Goal: Information Seeking & Learning: Learn about a topic

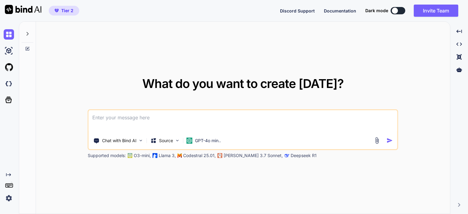
click at [249, 58] on div "What do you want to create [DATE]? Chat with Bind AI Source GPT-4o min.. Suppor…" at bounding box center [243, 118] width 414 height 193
click at [464, 70] on div at bounding box center [459, 70] width 13 height 10
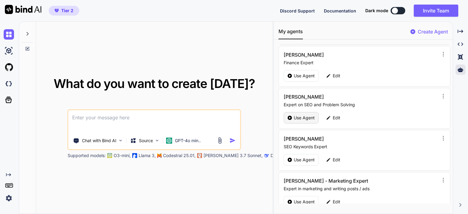
scroll to position [49, 0]
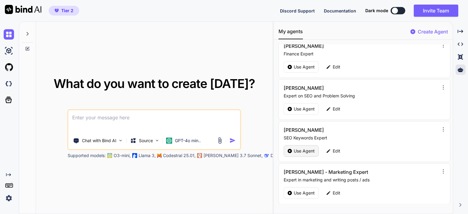
click at [304, 152] on p "Use Agent" at bounding box center [304, 151] width 21 height 6
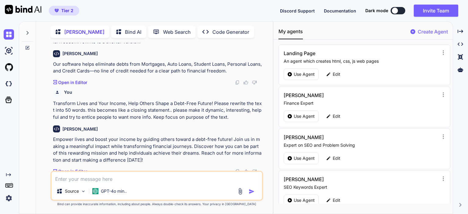
scroll to position [36, 0]
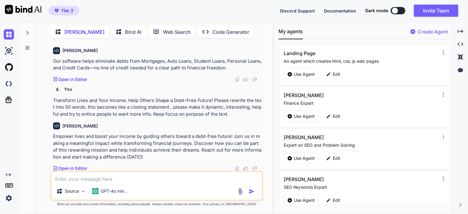
click at [80, 183] on textarea at bounding box center [157, 177] width 211 height 11
type textarea "x"
type textarea "100% Gauranteed"
type textarea "x"
type textarea "100% Gauranteed..."
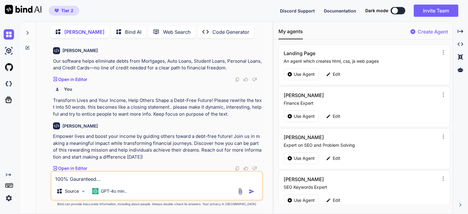
type textarea "x"
type textarea "100% Gauranteed... m"
type textarea "x"
type textarea "100% Gauranteed... mo"
type textarea "x"
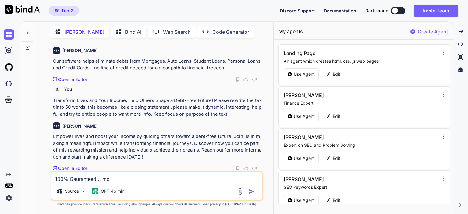
type textarea "100% Gauranteed... mon"
type textarea "x"
type textarea "100% Gauranteed... mone"
type textarea "x"
type textarea "100% Gauranteed... money"
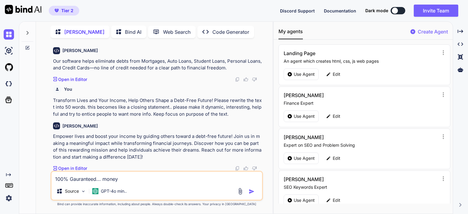
type textarea "x"
type textarea "100% Gauranteed... money"
type textarea "x"
type textarea "100% Gauranteed... money b"
type textarea "x"
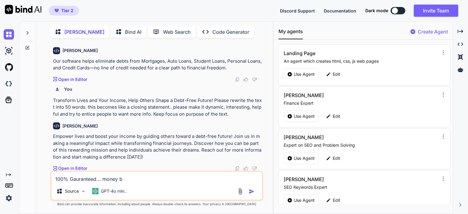
type textarea "100% Gauranteed... money ba"
type textarea "x"
type textarea "100% Gauranteed... money bac"
type textarea "x"
type textarea "100% Gauranteed... money back"
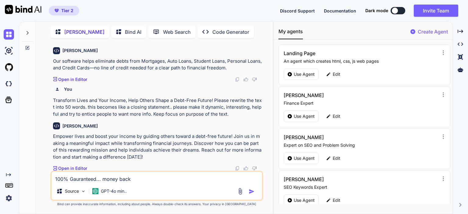
type textarea "x"
type textarea "100% Gauranteed... money back"
type textarea "x"
type textarea "100% Gauranteed... money back"
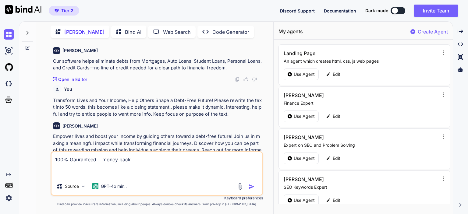
type textarea "x"
type textarea "100% Gauranteed... money back i"
type textarea "x"
type textarea "100% Gauranteed... money back i"
type textarea "x"
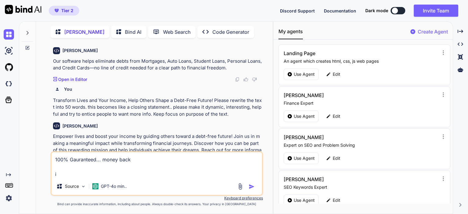
type textarea "100% Gauranteed... money back i w"
type textarea "x"
type textarea "100% Gauranteed... money back i [GEOGRAPHIC_DATA]"
type textarea "x"
type textarea "100% Gauranteed... money back i wan"
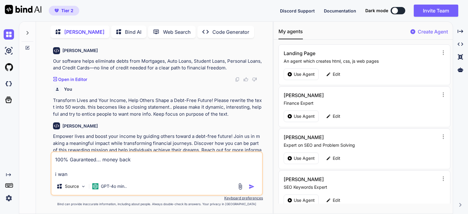
type textarea "x"
type textarea "100% Gauranteed... money back i want"
type textarea "x"
type textarea "100% Gauranteed... money back i want"
type textarea "x"
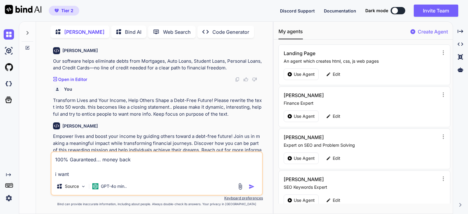
type textarea "100% Gauranteed... money back i want t"
type textarea "x"
type textarea "100% Gauranteed... money back i want to"
type textarea "x"
type textarea "100% Gauranteed... money back i want to"
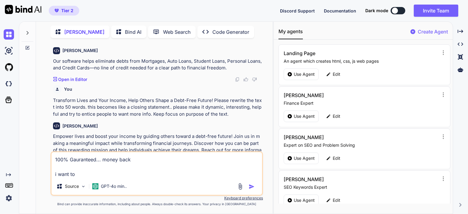
type textarea "x"
type textarea "100% Gauranteed... money back i want to e"
type textarea "x"
type textarea "100% Gauranteed... money back i want to em"
type textarea "x"
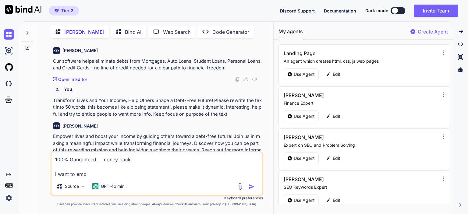
type textarea "100% Gauranteed... money back i want to emph"
type textarea "x"
type textarea "100% Gauranteed... money back i want to empha"
type textarea "x"
type textarea "100% Gauranteed... money back i want to emphas"
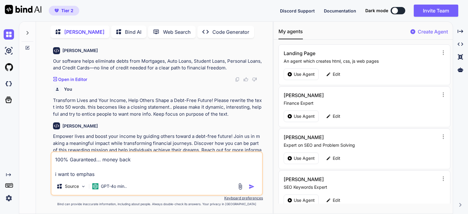
type textarea "x"
type textarea "100% Gauranteed... money back i want to emphasi"
type textarea "x"
type textarea "100% Gauranteed... money back i want to emphasiz"
type textarea "x"
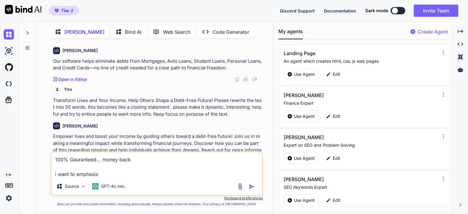
type textarea "100% Gauranteed... money back i want to emphasize"
type textarea "x"
type textarea "100% Gauranteed... money back i want to emphasize"
type textarea "x"
type textarea "100% Gauranteed... money back i want to emphasize o"
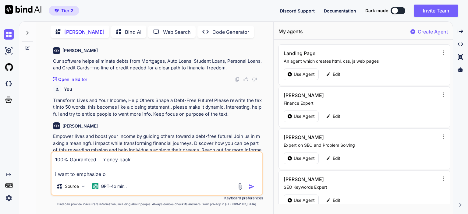
type textarea "x"
type textarea "100% Gauranteed... money back i want to emphasize on"
type textarea "x"
type textarea "100% Gauranteed... money back i want to emphasize on t"
type textarea "x"
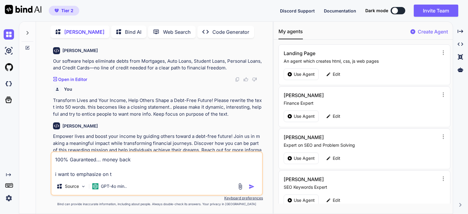
type textarea "100% Gauranteed... money back i want to emphasize on th"
type textarea "x"
type textarea "100% Gauranteed... money back i want to emphasize on thi"
type textarea "x"
type textarea "100% Gauranteed... money back i want to emphasize on this"
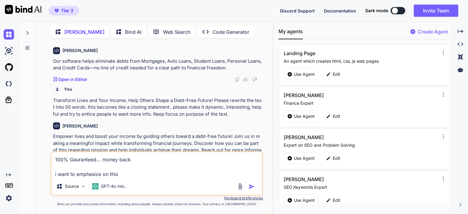
type textarea "x"
type textarea "100% Gauranteed... money back i want to emphasize on this."
type textarea "x"
type textarea "100% Gauranteed... money back i want to emphasize on this.."
type textarea "x"
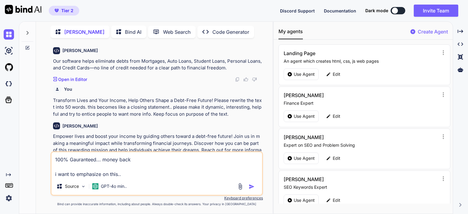
type textarea "100% Gauranteed... money back i want to emphasize on this..."
type textarea "x"
type textarea "100% Gauranteed... money back i want to emphasize on this..."
type textarea "x"
type textarea "100% Gauranteed... money back i want to emphasize on this... w"
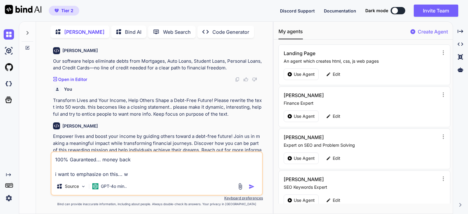
type textarea "x"
type textarea "100% Gauranteed... money back i want to emphasize on this... wh"
type textarea "x"
type textarea "100% Gauranteed... money back i want to emphasize on this... wha"
type textarea "x"
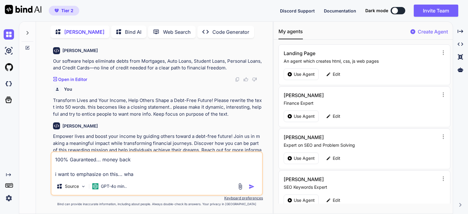
type textarea "100% Gauranteed... money back i want to emphasize on this... what"
type textarea "x"
type textarea "100% Gauranteed... money back i want to emphasize on this... what"
type textarea "x"
type textarea "100% Gauranteed... money back i want to emphasize on this... what i"
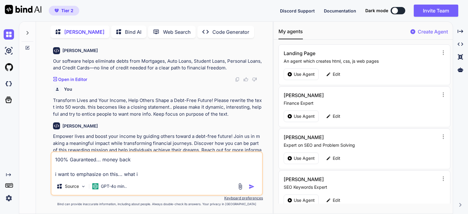
type textarea "x"
type textarea "100% Gauranteed... money back i want to emphasize on this... what is"
type textarea "x"
type textarea "100% Gauranteed... money back i want to emphasize on this... what is"
type textarea "x"
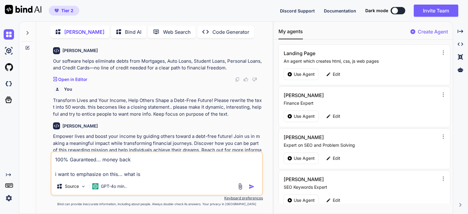
type textarea "100% Gauranteed... money back i want to emphasize on this... what is t"
type textarea "x"
type textarea "100% Gauranteed... money back i want to emphasize on this... what is th"
type textarea "x"
type textarea "100% Gauranteed... money back i want to emphasize on this... what is the"
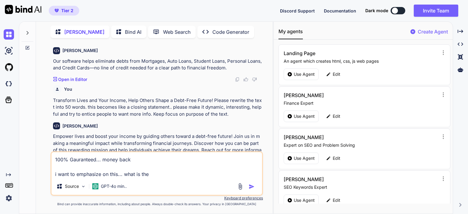
type textarea "x"
type textarea "100% Gauranteed... money back i want to emphasize on this... what is the"
type textarea "x"
type textarea "100% Gauranteed... money back i want to emphasize on this... what is the b"
type textarea "x"
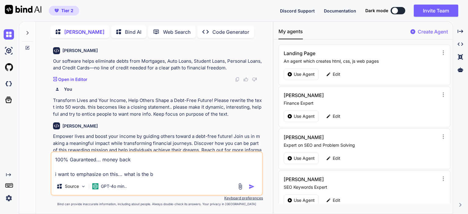
type textarea "100% Gauranteed... money back i want to emphasize on this... what is the be"
type textarea "x"
type textarea "100% Gauranteed... money back i want to emphasize on this... what is the bes"
type textarea "x"
type textarea "100% Gauranteed... money back i want to emphasize on this... what is the best"
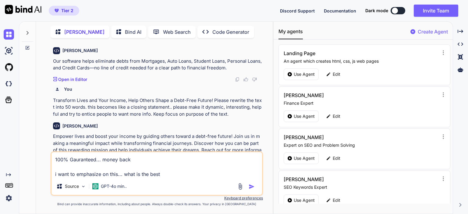
type textarea "x"
type textarea "100% Gauranteed... money back i want to emphasize on this... what is the best"
type textarea "x"
type textarea "100% Gauranteed... money back i want to emphasize on this... what is the best w"
type textarea "x"
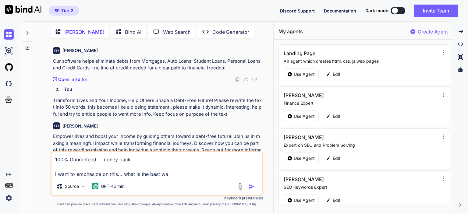
type textarea "100% Gauranteed... money back i want to emphasize on this... what is the best w…"
type textarea "x"
type textarea "100% Gauranteed... money back i want to emphasize on this... what is the best w…"
type textarea "x"
type textarea "100% Gauranteed... money back i want to emphasize on this... what is the best w…"
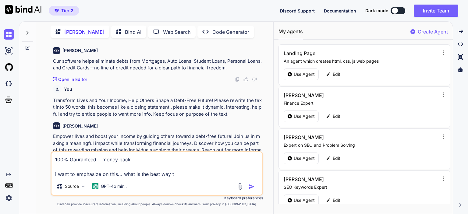
type textarea "x"
type textarea "100% Gauranteed... money back i want to emphasize on this... what is the best w…"
type textarea "x"
type textarea "100% Gauranteed... money back i want to emphasize on this... what is the best w…"
type textarea "x"
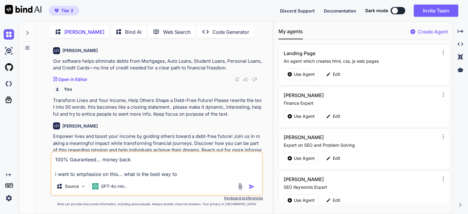
type textarea "100% Gauranteed... money back i want to emphasize on this... what is the best w…"
type textarea "x"
type textarea "100% Gauranteed... money back i want to emphasize on this... what is the best w…"
type textarea "x"
type textarea "100% Gauranteed... money back i want to emphasize on this... what is the best w…"
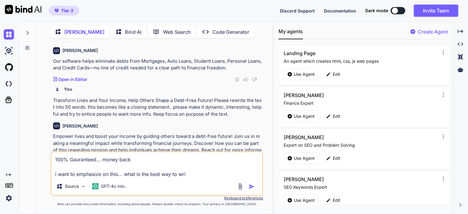
type textarea "x"
type textarea "100% Gauranteed... money back i want to emphasize on this... what is the best w…"
type textarea "x"
type textarea "100% Gauranteed... money back i want to emphasize on this... what is the best w…"
type textarea "x"
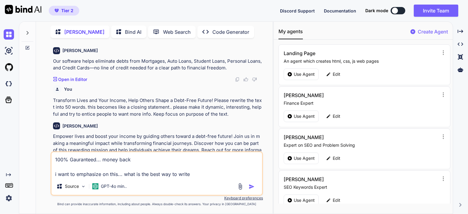
type textarea "100% Gauranteed... money back i want to emphasize on this... what is the best w…"
type textarea "x"
type textarea "100% Gauranteed... money back i want to emphasize on this... what is the best w…"
type textarea "x"
type textarea "100% Gauranteed... money back i want to emphasize on this... what is the best w…"
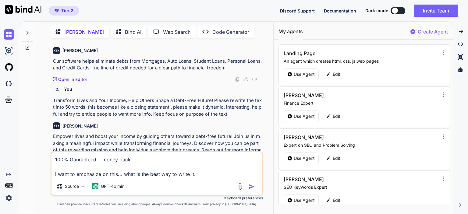
type textarea "x"
type textarea "100% Gauranteed... money back i want to emphasize on this... what is the best w…"
type textarea "x"
type textarea "100% Gauranteed... money back i want to emphasize on this... what is the best w…"
type textarea "x"
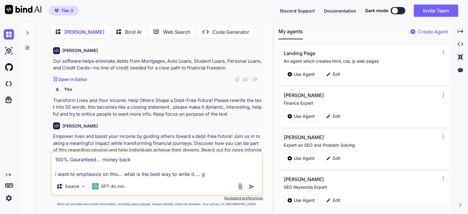
type textarea "100% Gauranteed... money back i want to emphasize on this... what is the best w…"
type textarea "x"
type textarea "100% Gauranteed... money back i want to emphasize on this... what is the best w…"
type textarea "x"
type textarea "100% Gauranteed... money back i want to emphasize on this... what is the best w…"
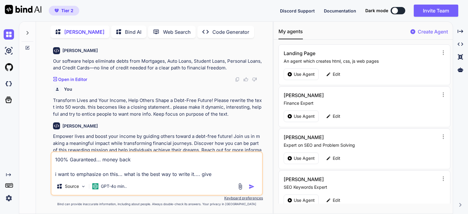
type textarea "x"
type textarea "100% Gauranteed... money back i want to emphasize on this... what is the best w…"
type textarea "x"
type textarea "100% Gauranteed... money back i want to emphasize on this... what is the best w…"
type textarea "x"
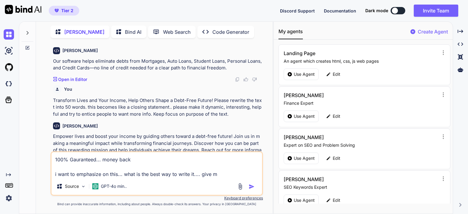
type textarea "100% Gauranteed... money back i want to emphasize on this... what is the best w…"
type textarea "x"
type textarea "100% Gauranteed... money back i want to emphasize on this... what is the best w…"
type textarea "x"
type textarea "100% Gauranteed... money back i want to emphasize on this... what is the best w…"
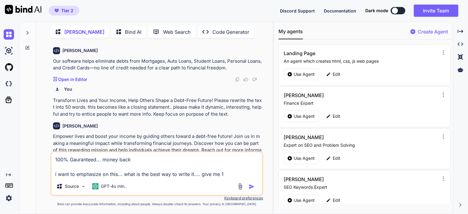
type textarea "x"
type textarea "100% Gauranteed... money back i want to emphasize on this... what is the best w…"
type textarea "x"
type textarea "100% Gauranteed... money back i want to emphasize on this... what is the best w…"
type textarea "x"
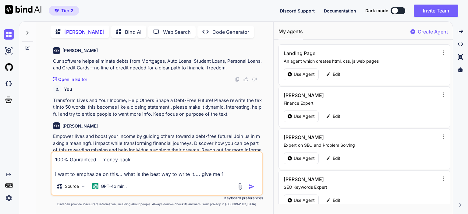
type textarea "100% Gauranteed... money back i want to emphasize on this... what is the best w…"
type textarea "x"
type textarea "100% Gauranteed... money back i want to emphasize on this... what is the best w…"
type textarea "x"
type textarea "100% Gauranteed... money back i want to emphasize on this... what is the best w…"
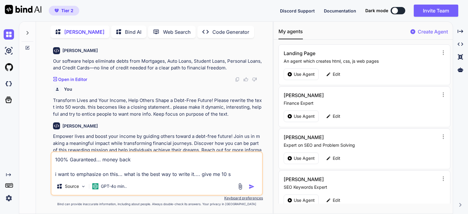
type textarea "x"
type textarea "100% Gauranteed... money back i want to emphasize on this... what is the best w…"
type textarea "x"
type textarea "100% Gauranteed... money back i want to emphasize on this... what is the best w…"
type textarea "x"
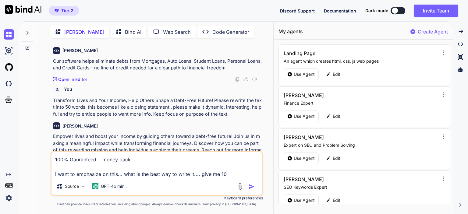
type textarea "100% Gauranteed... money back i want to emphasize on this... what is the best w…"
type textarea "x"
type textarea "100% Gauranteed... money back i want to emphasize on this... what is the best w…"
type textarea "x"
type textarea "100% Gauranteed... money back i want to emphasize on this... what is the best w…"
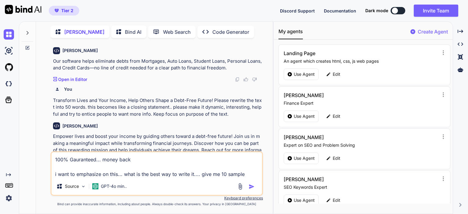
type textarea "x"
type textarea "100% Gauranteed... money back i want to emphasize on this... what is the best w…"
type textarea "x"
type textarea "100% Gauranteed... money back i want to emphasize on this... what is the best w…"
type textarea "x"
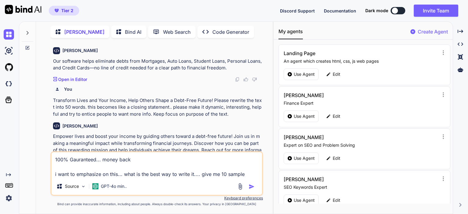
type textarea "100% Gauranteed... money back i want to emphasize on this... what is the best w…"
type textarea "x"
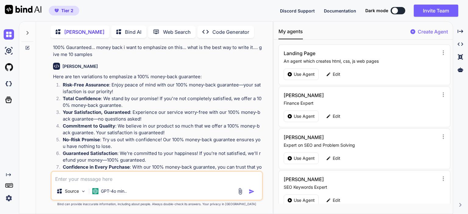
scroll to position [168, 0]
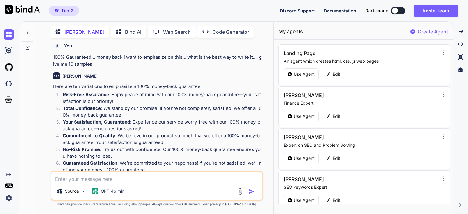
click at [103, 181] on textarea at bounding box center [157, 177] width 211 height 11
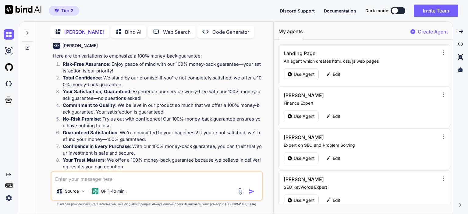
click at [116, 180] on textarea at bounding box center [157, 177] width 211 height 11
type textarea "x"
type textarea "w"
type textarea "x"
type textarea "wh"
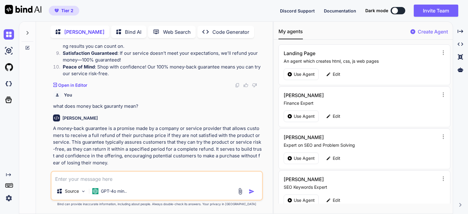
scroll to position [325, 0]
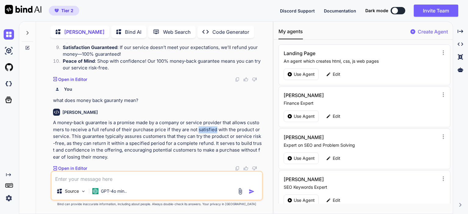
drag, startPoint x: 214, startPoint y: 129, endPoint x: 197, endPoint y: 129, distance: 16.8
click at [197, 129] on p "A money-back guarantee is a promise made by a company or service provider that …" at bounding box center [157, 139] width 209 height 41
click at [197, 130] on p "A money-back guarantee is a promise made by a company or service provider that …" at bounding box center [157, 139] width 209 height 41
drag, startPoint x: 197, startPoint y: 130, endPoint x: 214, endPoint y: 129, distance: 17.1
click at [214, 129] on p "A money-back guarantee is a promise made by a company or service provider that …" at bounding box center [157, 139] width 209 height 41
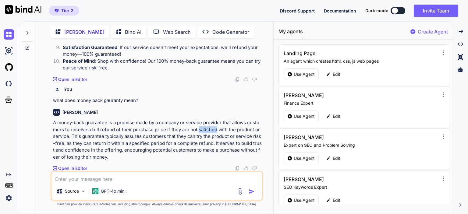
click at [214, 129] on p "A money-back guarantee is a promise made by a company or service provider that …" at bounding box center [157, 139] width 209 height 41
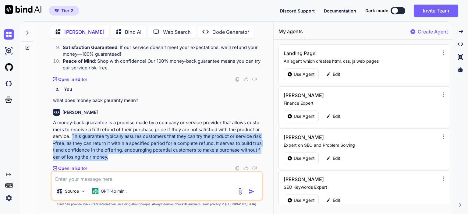
drag, startPoint x: 69, startPoint y: 137, endPoint x: 100, endPoint y: 159, distance: 37.5
click at [100, 159] on p "A money-back guarantee is a promise made by a company or service provider that …" at bounding box center [157, 139] width 209 height 41
click at [100, 158] on p "A money-back guarantee is a promise made by a company or service provider that …" at bounding box center [157, 139] width 209 height 41
drag, startPoint x: 100, startPoint y: 158, endPoint x: 69, endPoint y: 137, distance: 37.6
click at [69, 137] on p "A money-back guarantee is a promise made by a company or service provider that …" at bounding box center [157, 139] width 209 height 41
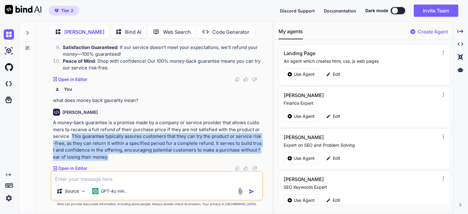
click at [69, 136] on p "A money-back guarantee is a promise made by a company or service provider that …" at bounding box center [157, 139] width 209 height 41
drag, startPoint x: 71, startPoint y: 136, endPoint x: 101, endPoint y: 156, distance: 35.3
click at [101, 156] on p "A money-back guarantee is a promise made by a company or service provider that …" at bounding box center [157, 139] width 209 height 41
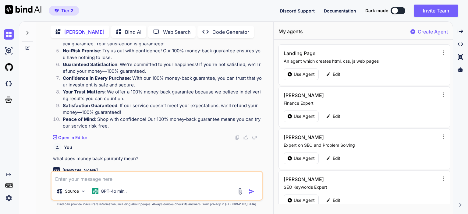
scroll to position [264, 0]
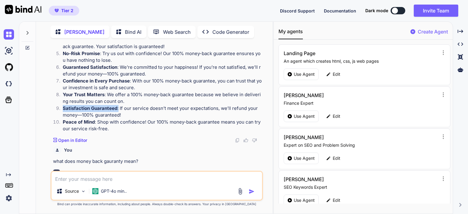
drag, startPoint x: 63, startPoint y: 108, endPoint x: 118, endPoint y: 110, distance: 55.5
click at [118, 110] on p "Satisfaction Guaranteed : If our service doesn’t meet your expectations, we’ll …" at bounding box center [162, 112] width 199 height 14
drag, startPoint x: 117, startPoint y: 109, endPoint x: 64, endPoint y: 109, distance: 53.3
click at [64, 109] on p "Satisfaction Guaranteed : If our service doesn’t meet your expectations, we’ll …" at bounding box center [162, 112] width 199 height 14
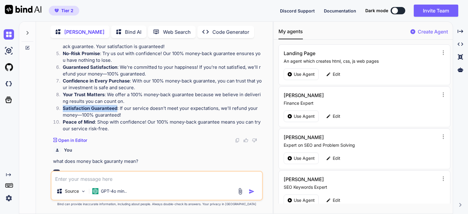
copy strong "Satisfaction Guaranteed"
